Goal: Task Accomplishment & Management: Manage account settings

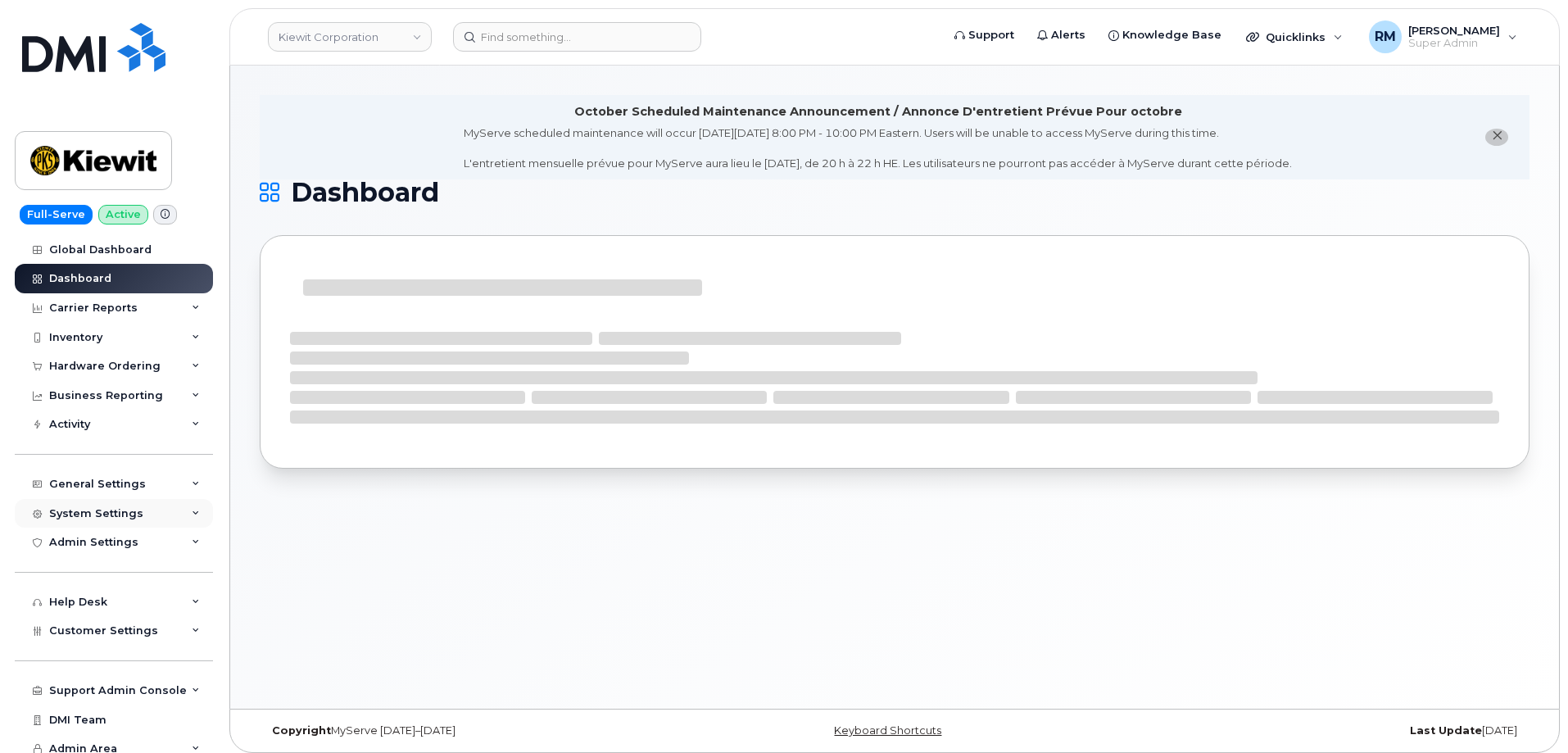
click at [163, 503] on div "System Settings" at bounding box center [114, 514] width 198 height 30
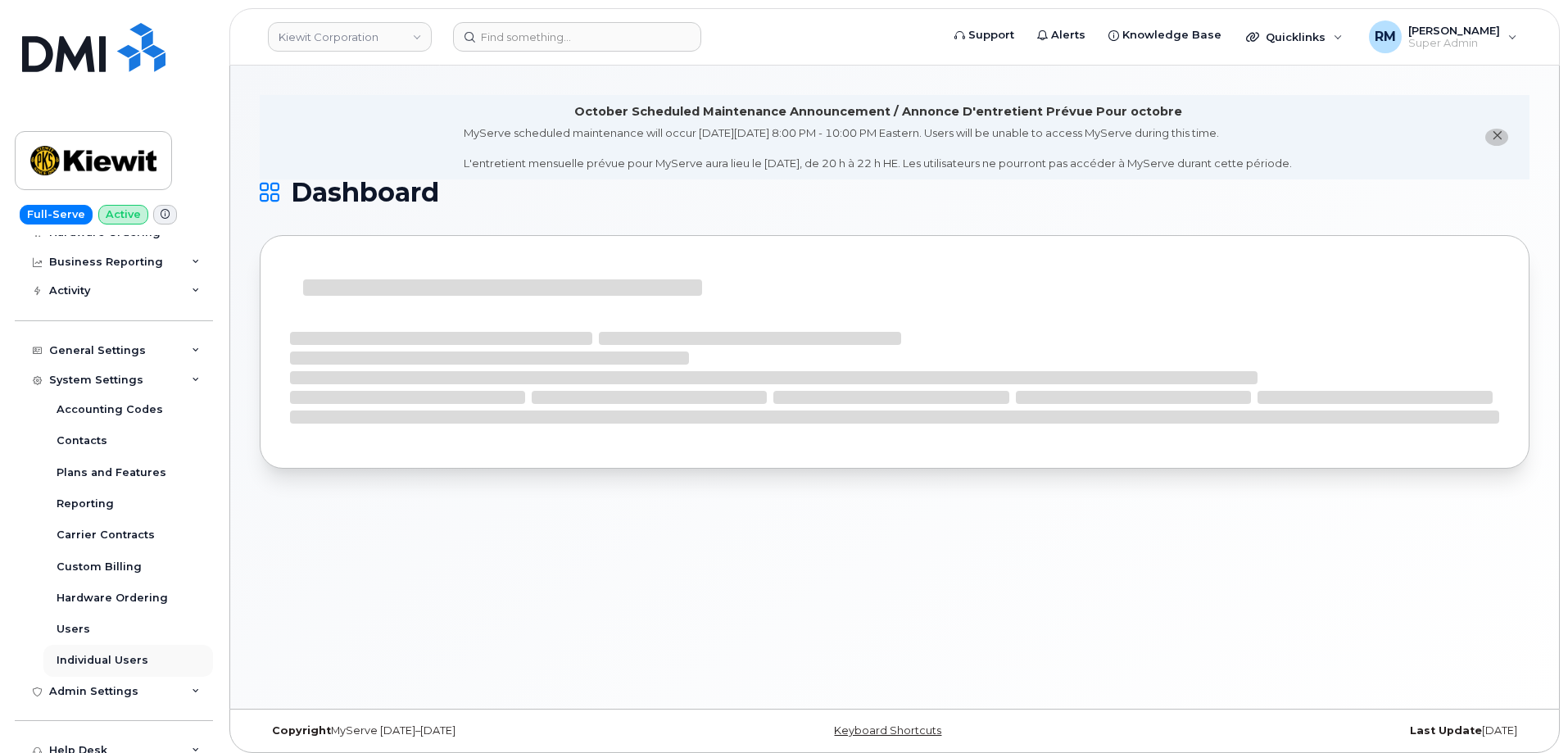
scroll to position [163, 0]
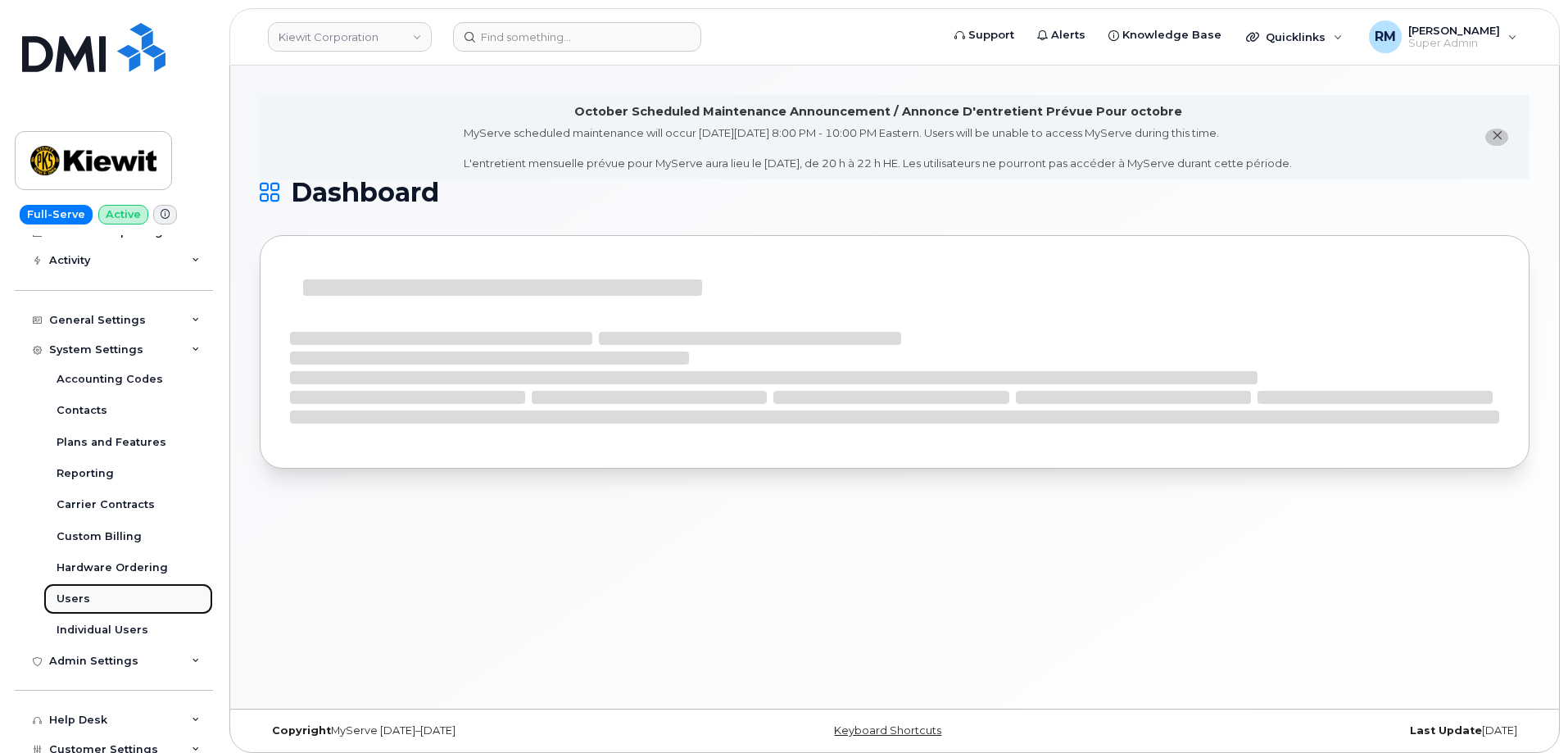
click at [90, 600] on link "Users" at bounding box center [128, 598] width 170 height 31
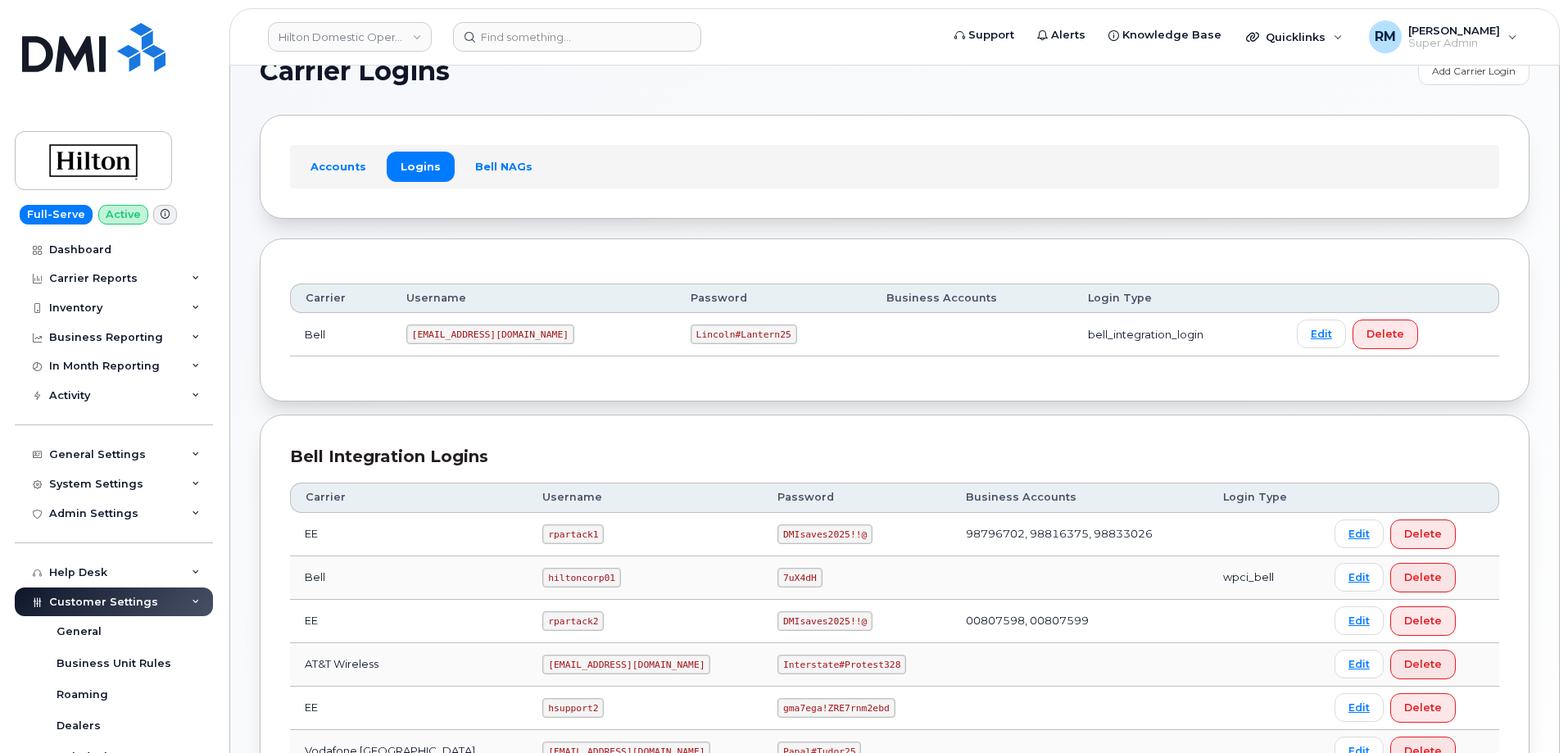
scroll to position [409, 0]
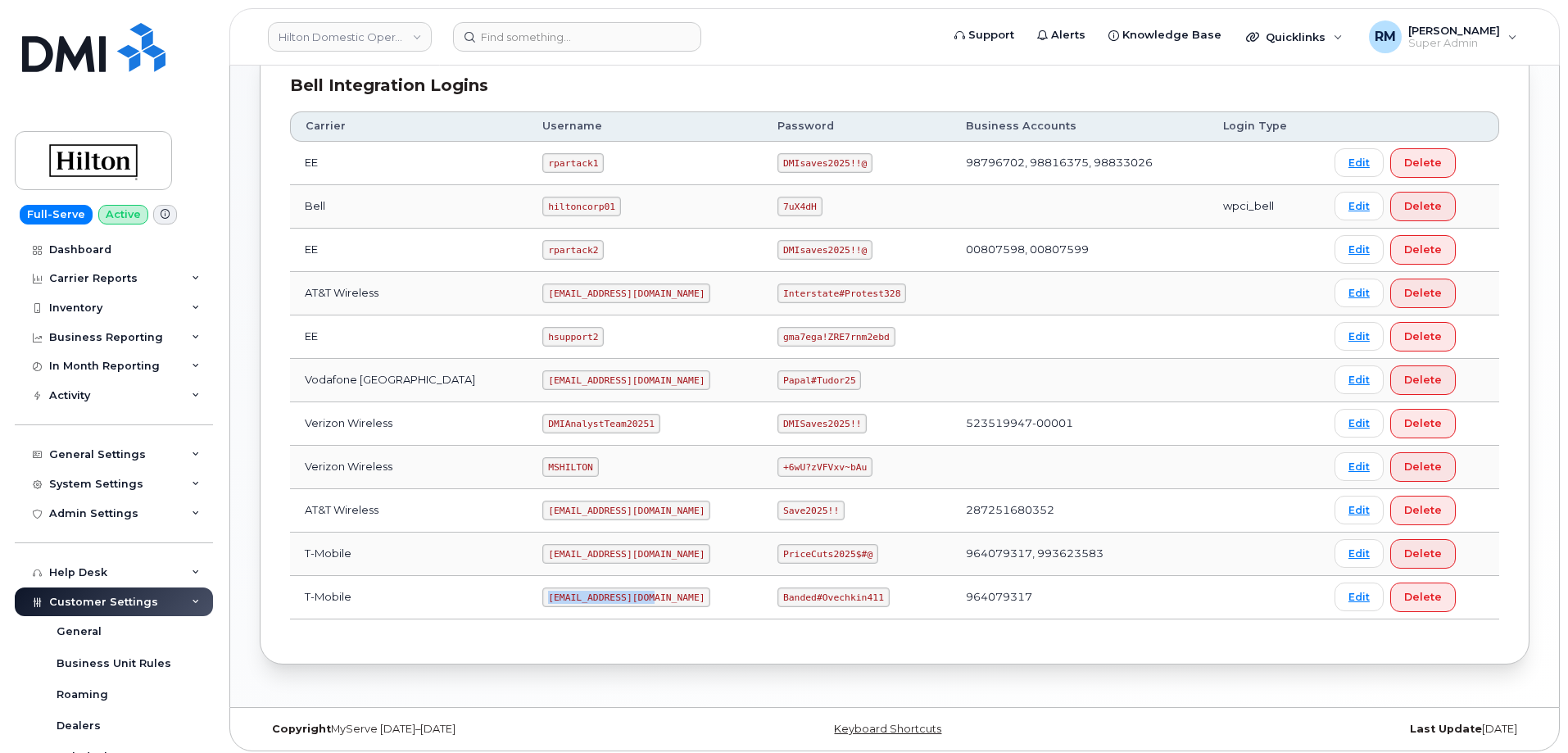
drag, startPoint x: 522, startPoint y: 600, endPoint x: 633, endPoint y: 597, distance: 111.0
click at [633, 597] on td "ms-hilton@dminc.com" at bounding box center [646, 598] width 235 height 43
copy code "ms-hilton@dminc.com"
drag, startPoint x: 767, startPoint y: 599, endPoint x: 862, endPoint y: 597, distance: 95.0
click at [862, 597] on code "Banded#Ovechkin411" at bounding box center [833, 597] width 111 height 20
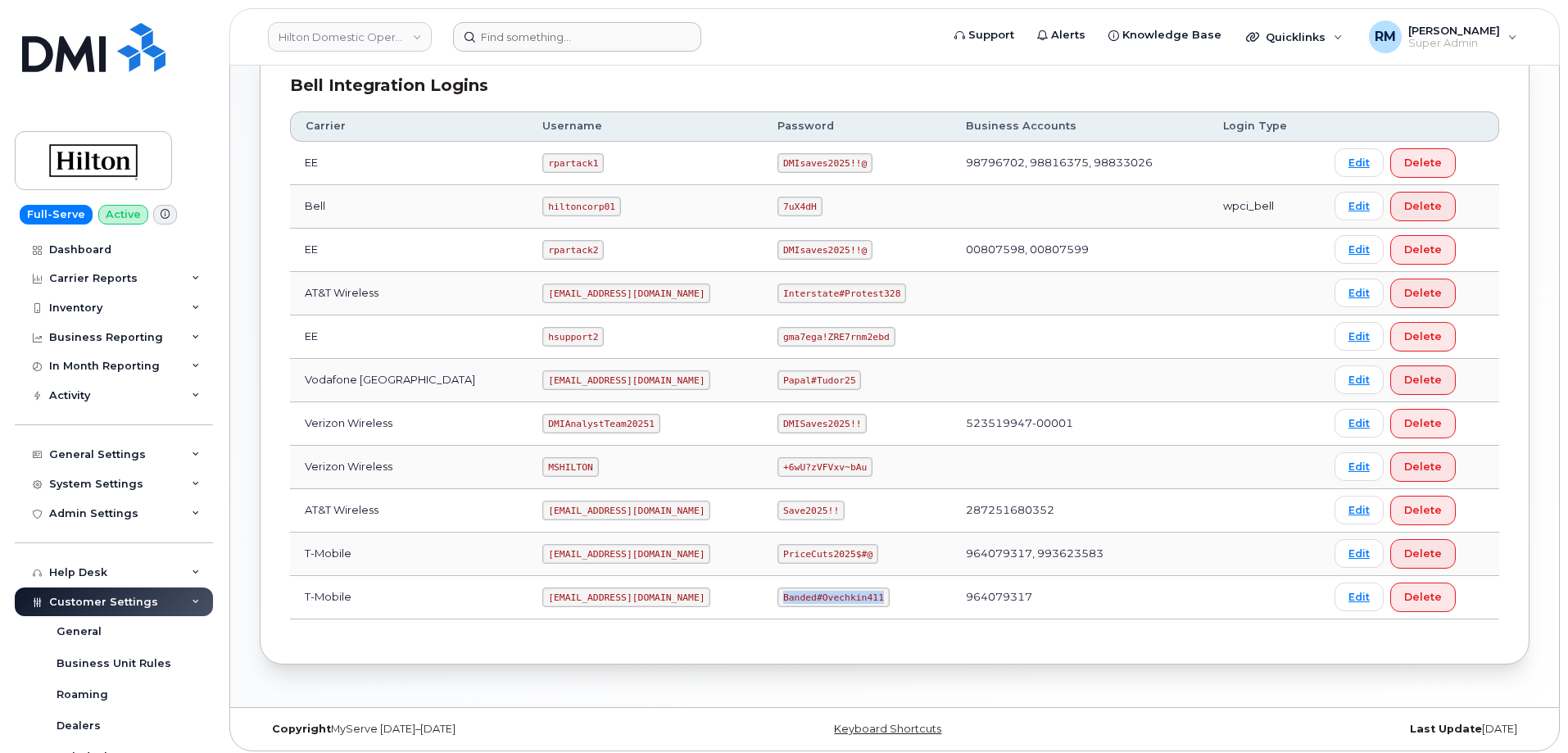
copy code "Banded#Ovechkin411"
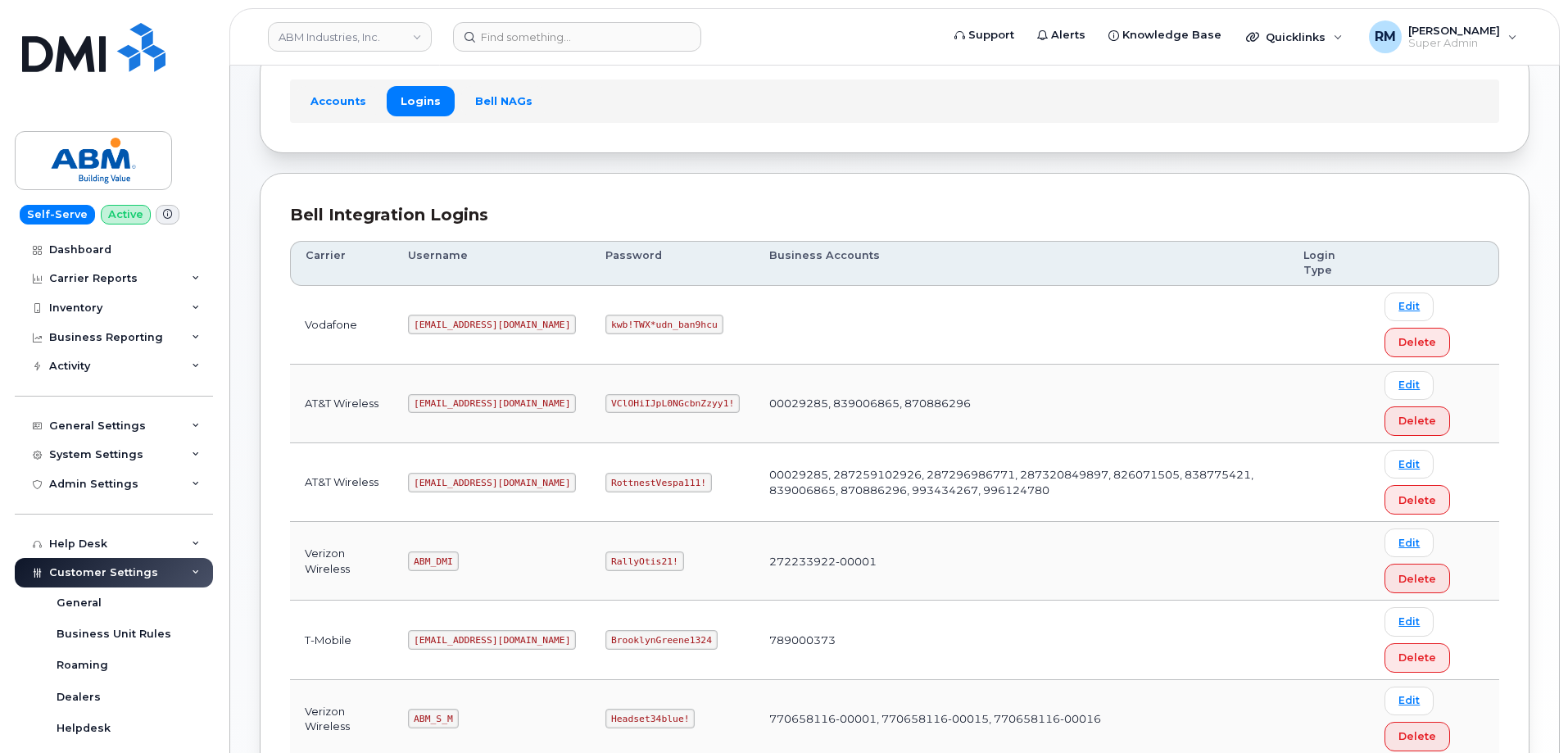
scroll to position [86, 0]
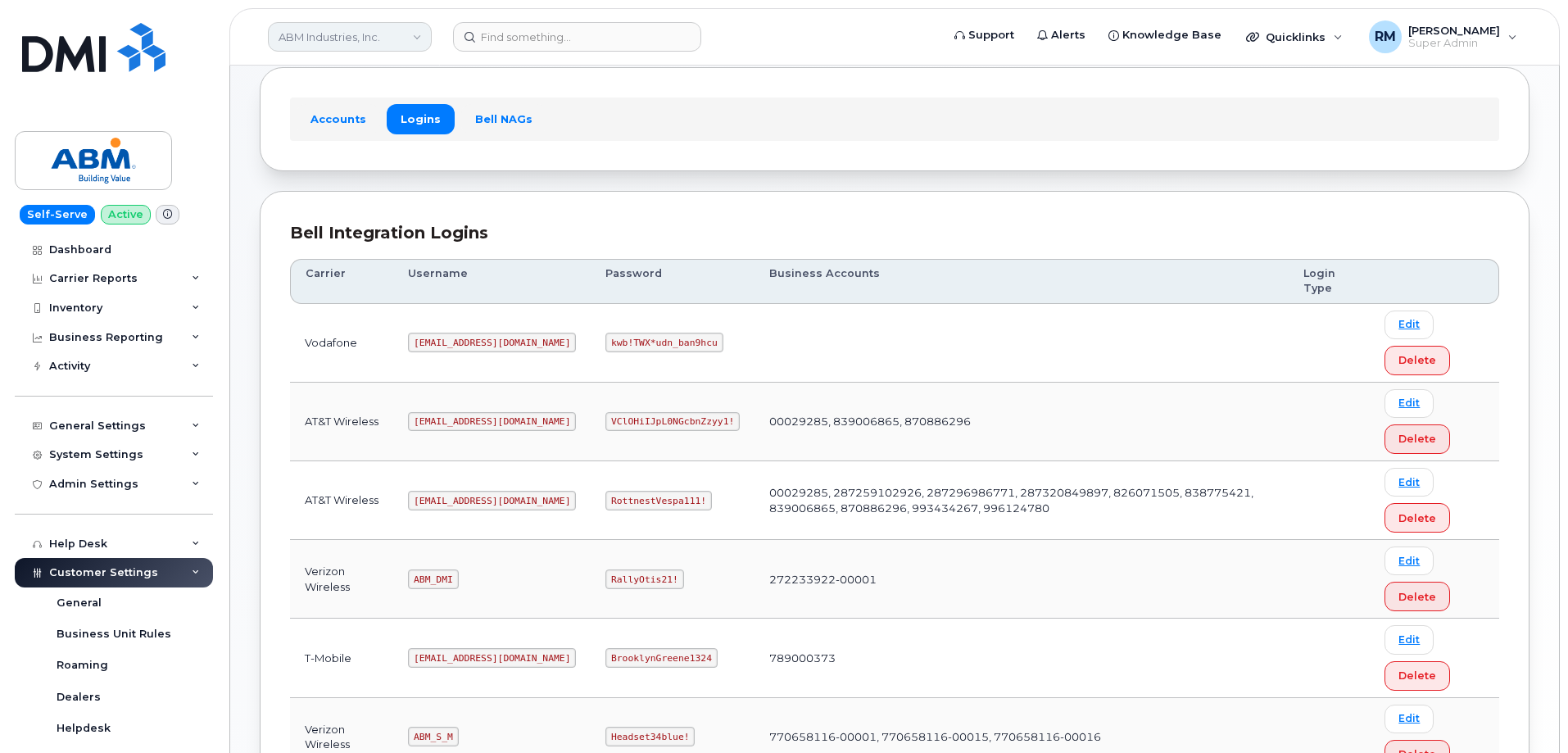
click at [418, 38] on link "ABM Industries, Inc." at bounding box center [349, 37] width 164 height 30
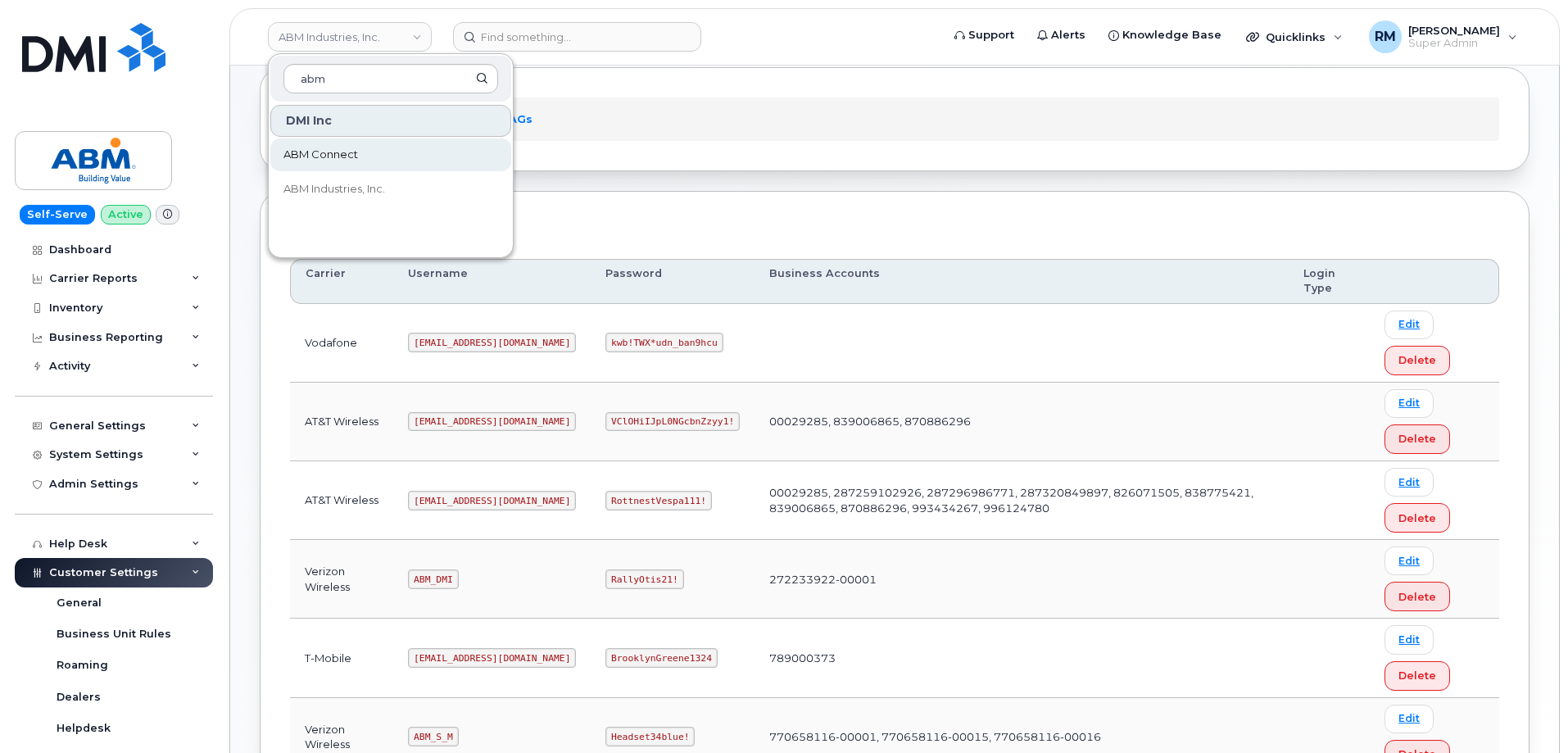
type input "abm"
click at [340, 149] on span "ABM Connect" at bounding box center [321, 155] width 75 height 17
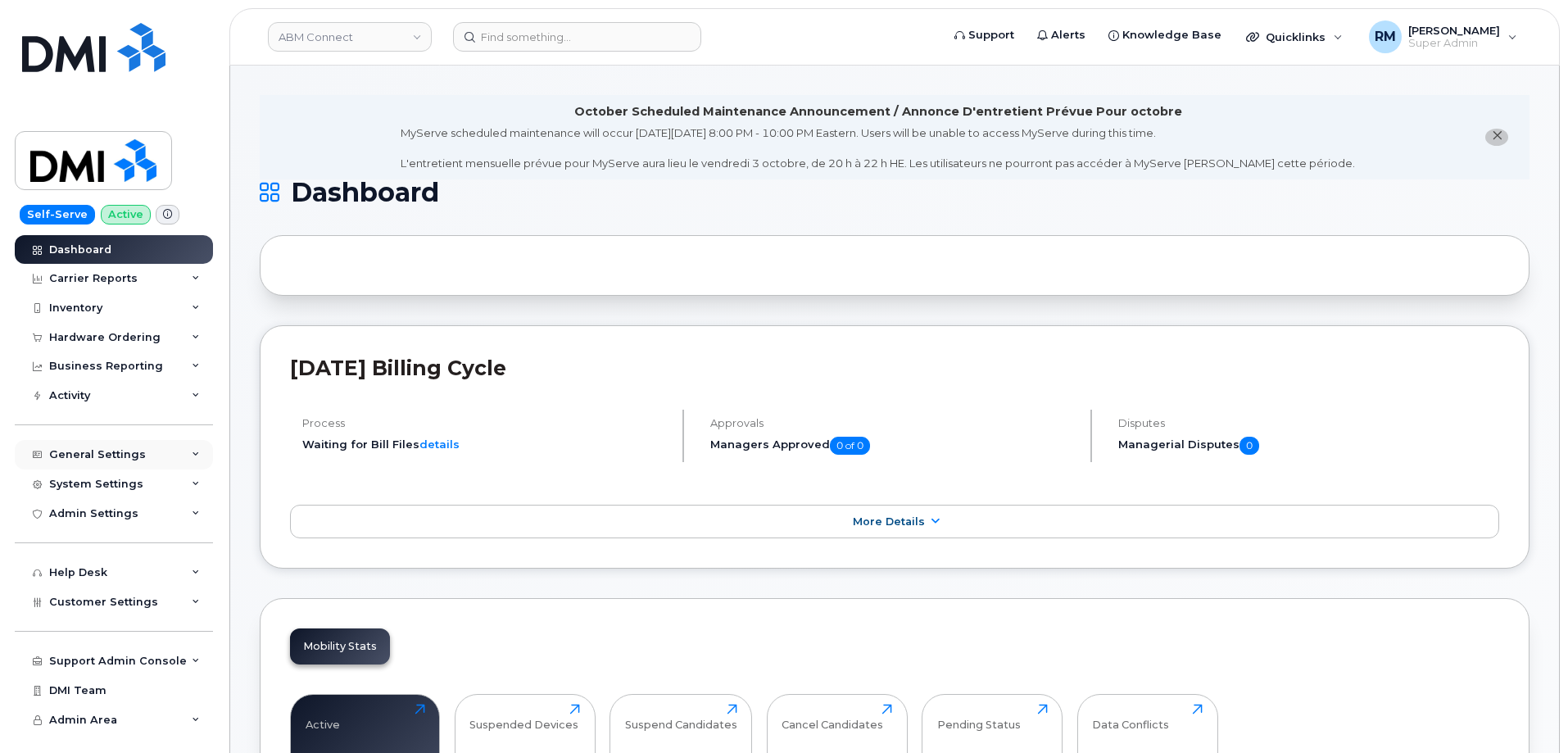
click at [126, 450] on div "General Settings" at bounding box center [97, 455] width 96 height 13
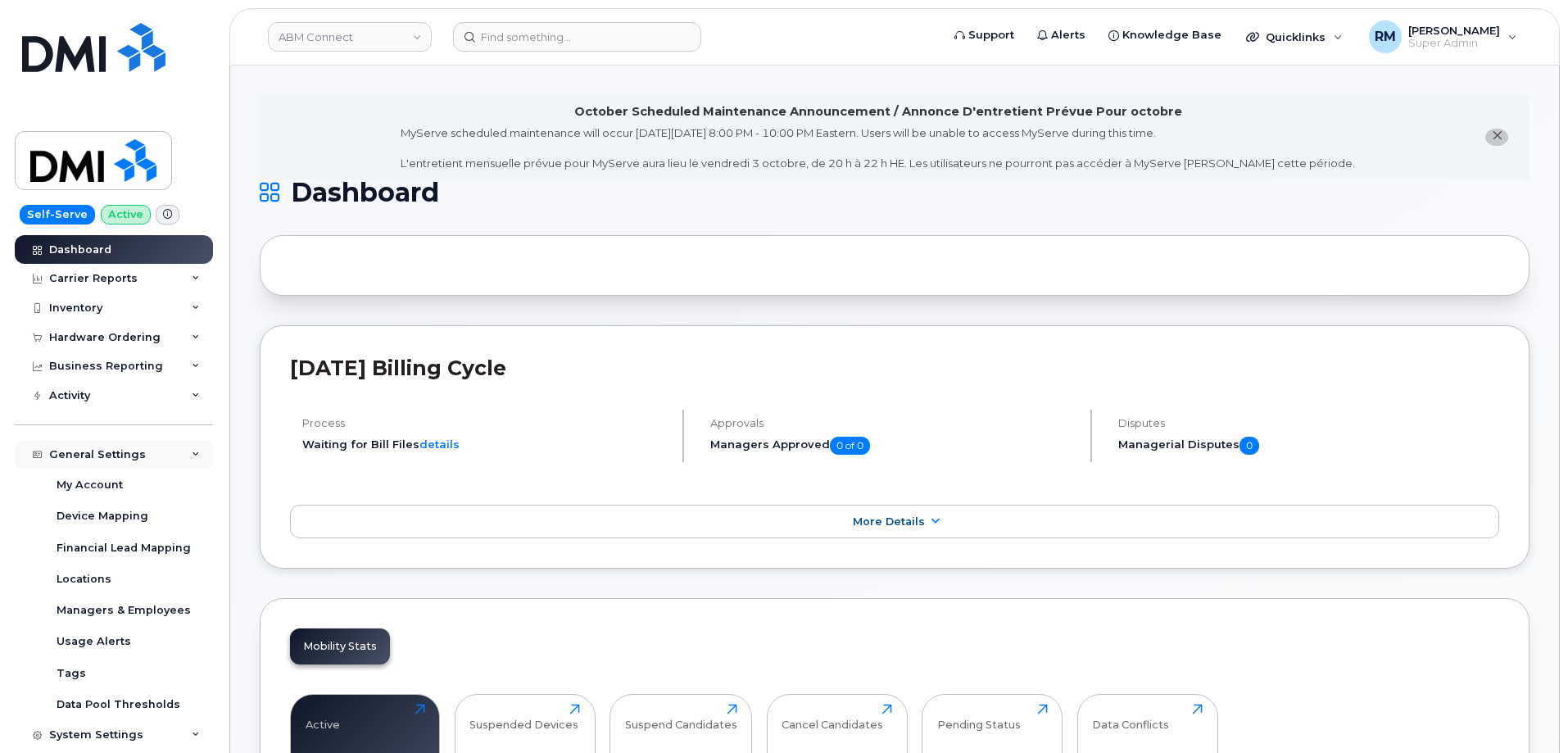
click at [126, 450] on div "General Settings" at bounding box center [97, 455] width 96 height 13
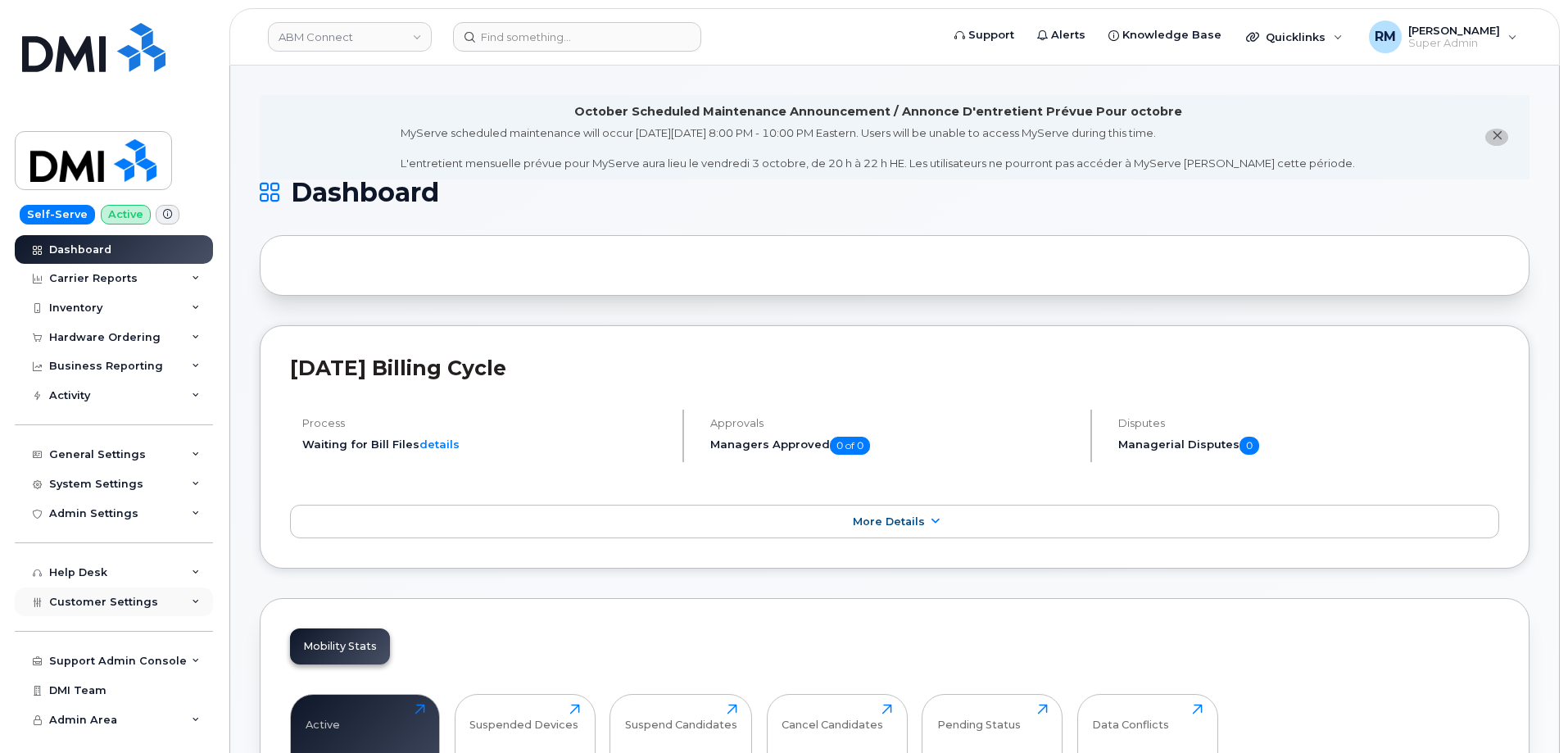
click at [118, 599] on span "Customer Settings" at bounding box center [104, 602] width 109 height 12
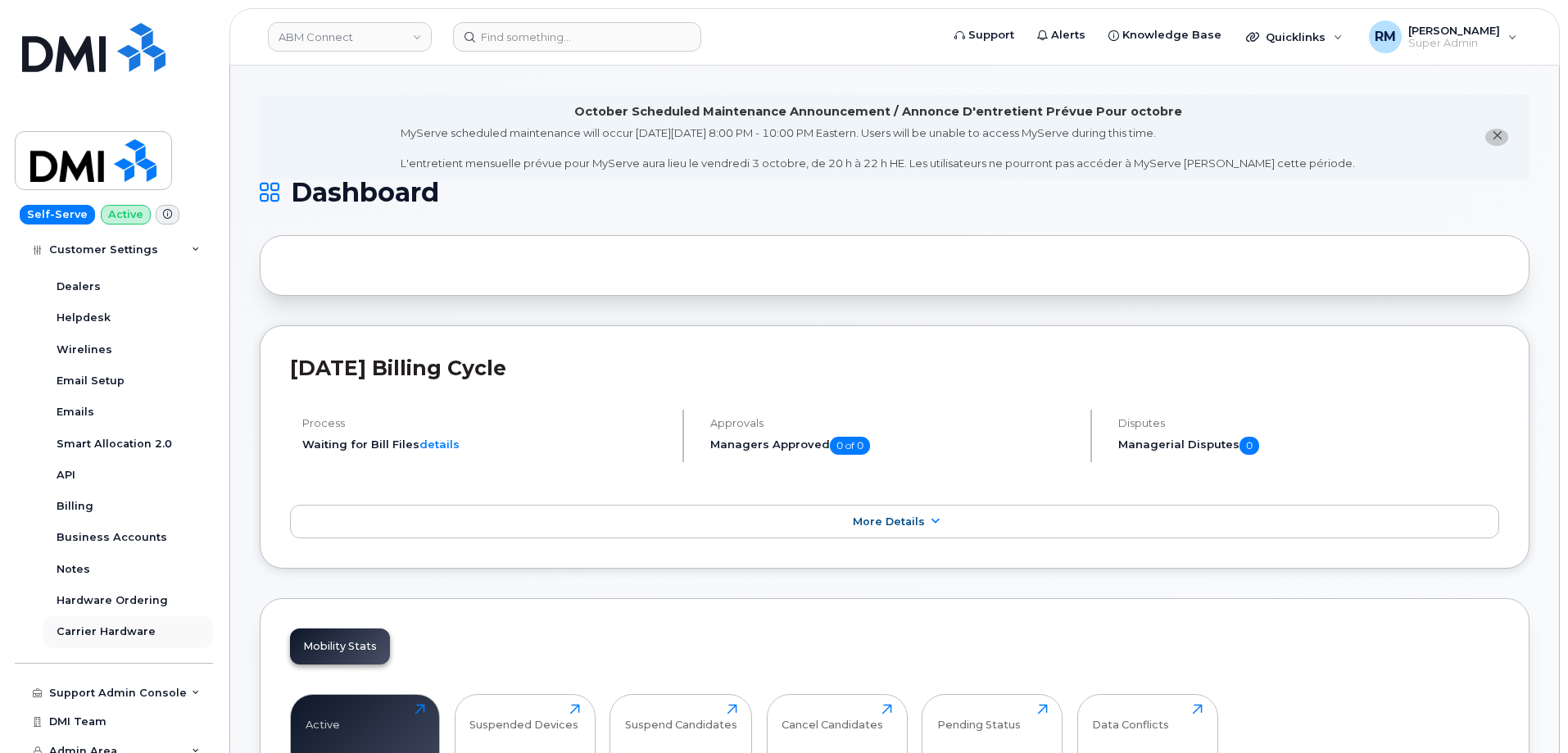
scroll to position [450, 0]
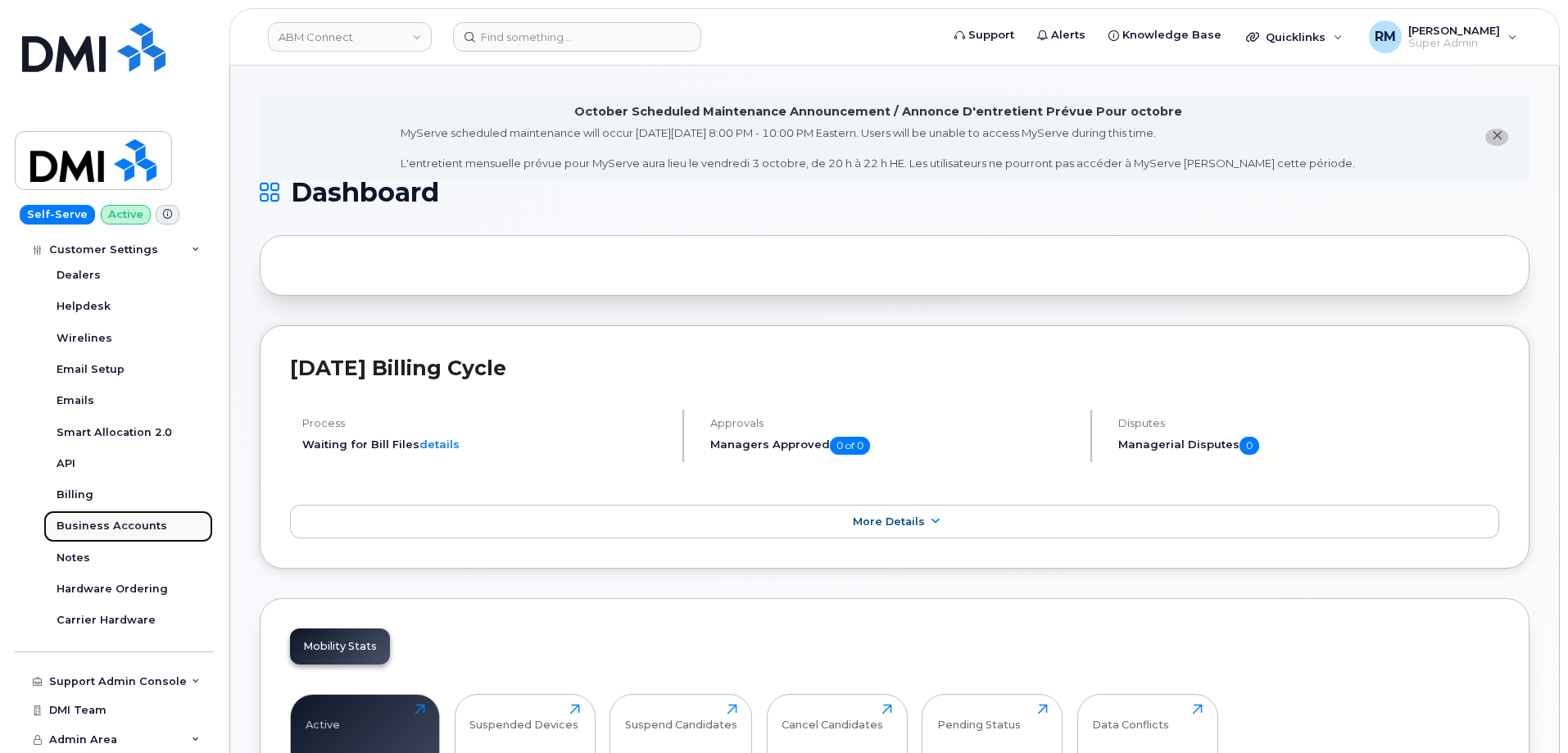
click at [111, 522] on div "Business Accounts" at bounding box center [112, 526] width 110 height 15
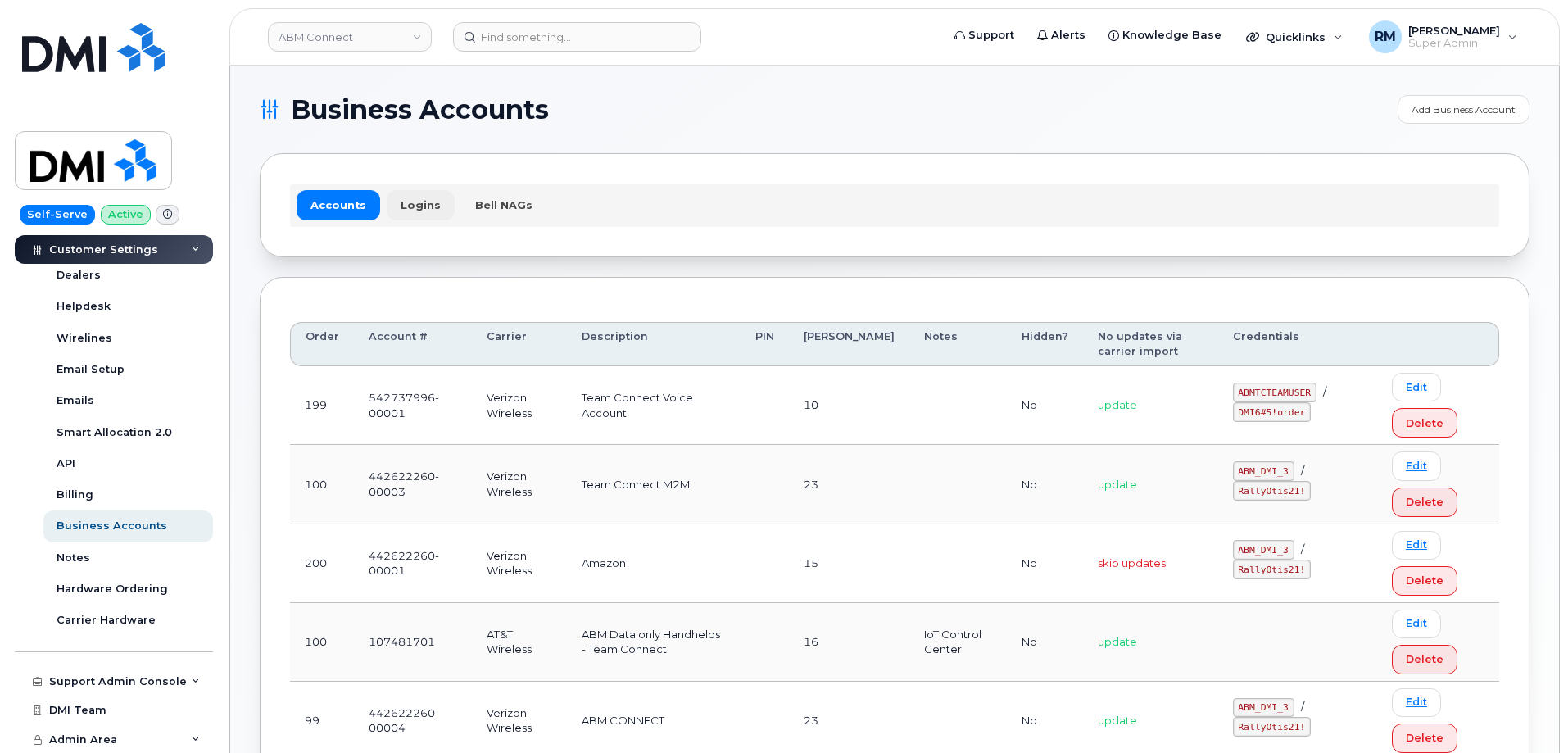
click at [413, 201] on link "Logins" at bounding box center [421, 205] width 68 height 30
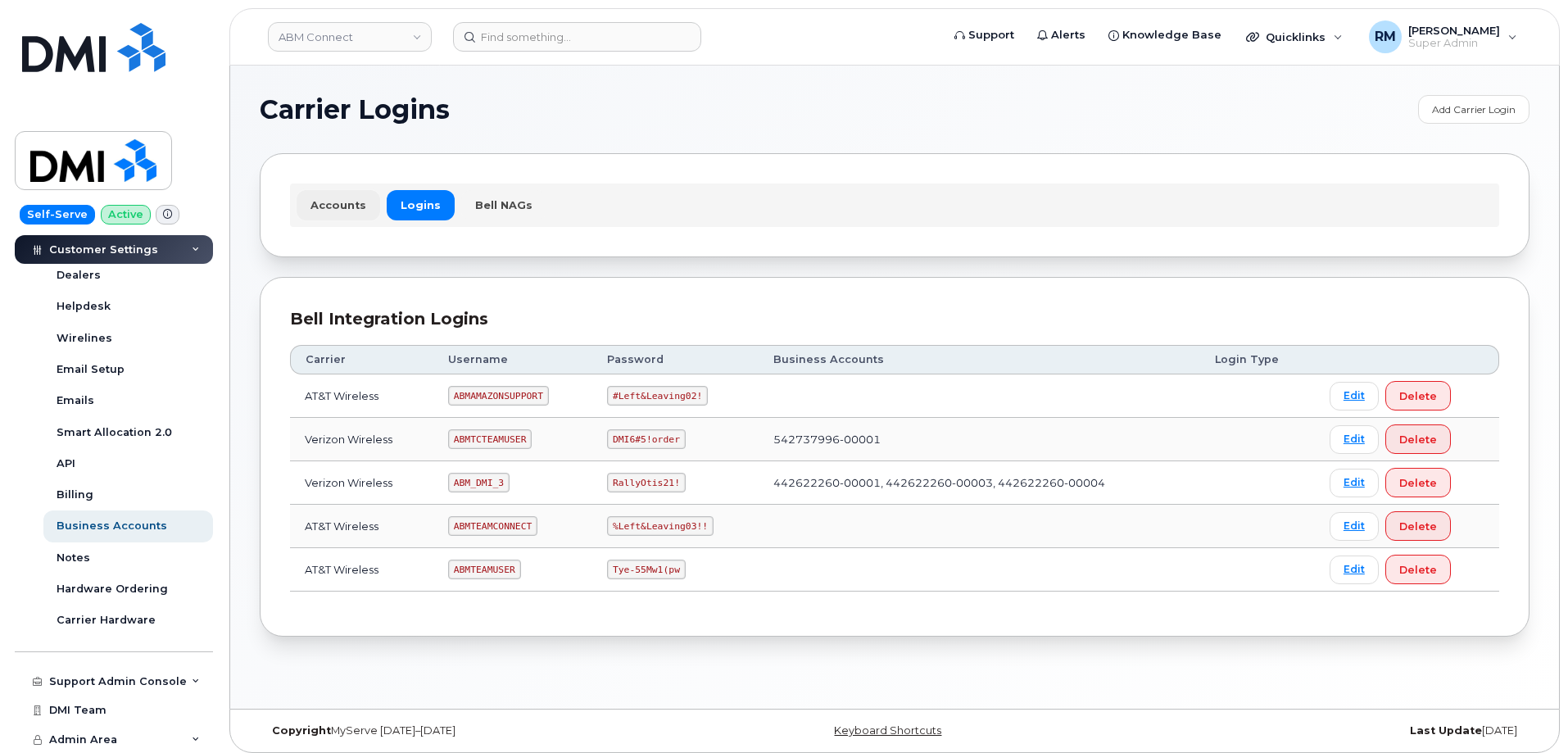
click at [356, 197] on link "Accounts" at bounding box center [337, 205] width 83 height 30
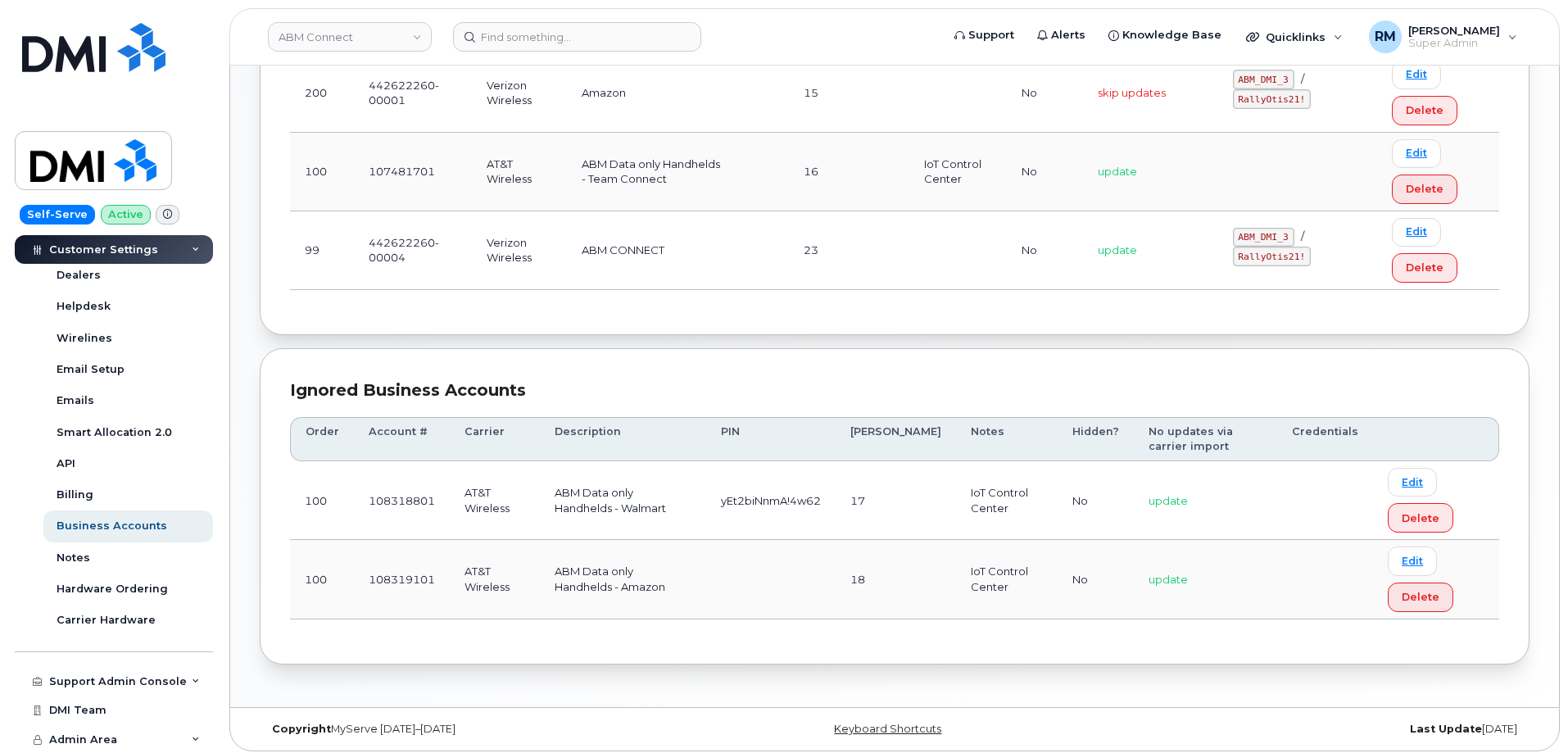
scroll to position [476, 0]
